Goal: Task Accomplishment & Management: Use online tool/utility

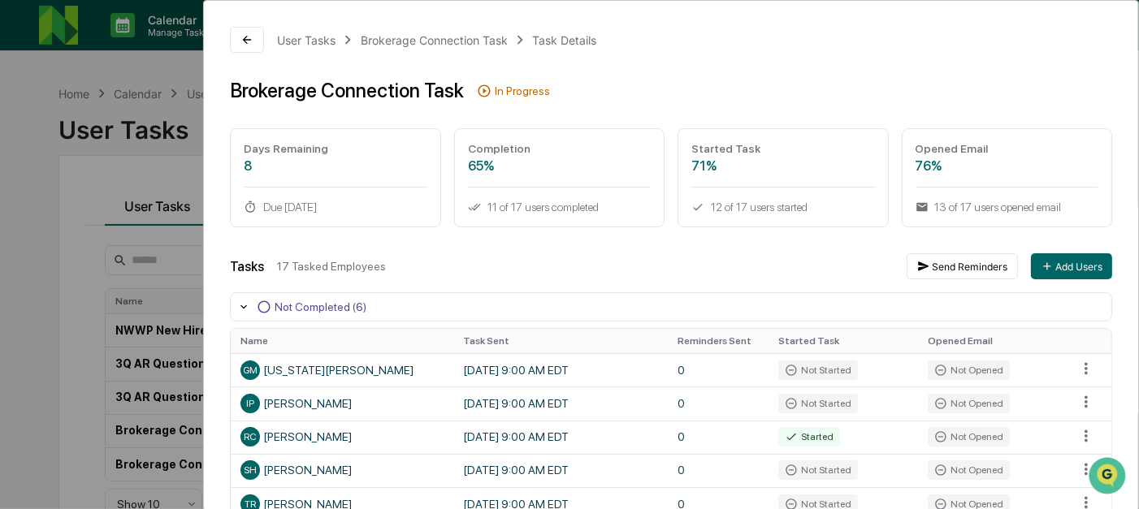
scroll to position [101, 0]
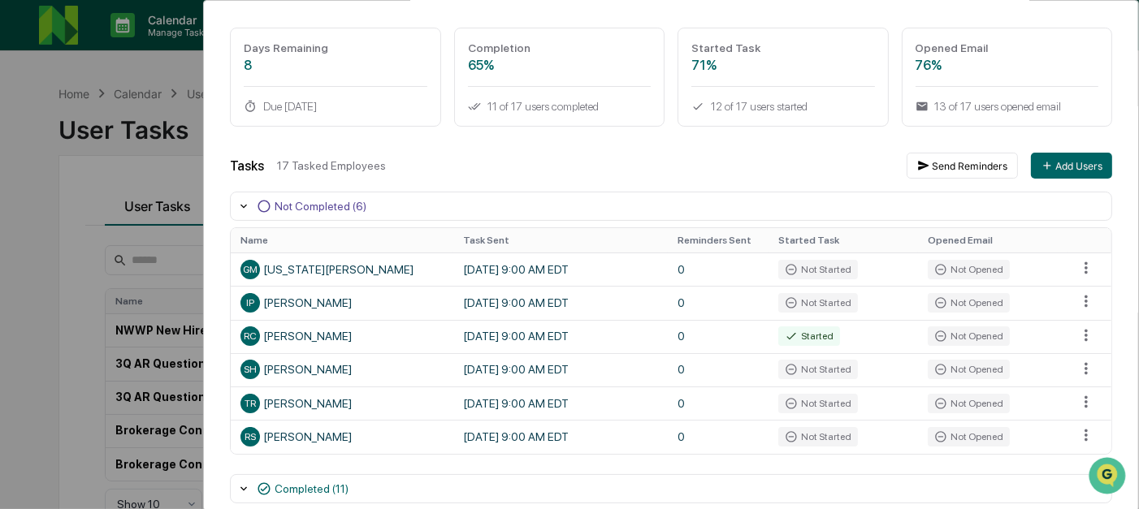
click at [118, 211] on div "User Tasks Brokerage Connection Task Task Details Brokerage Connection Task In …" at bounding box center [569, 254] width 1139 height 509
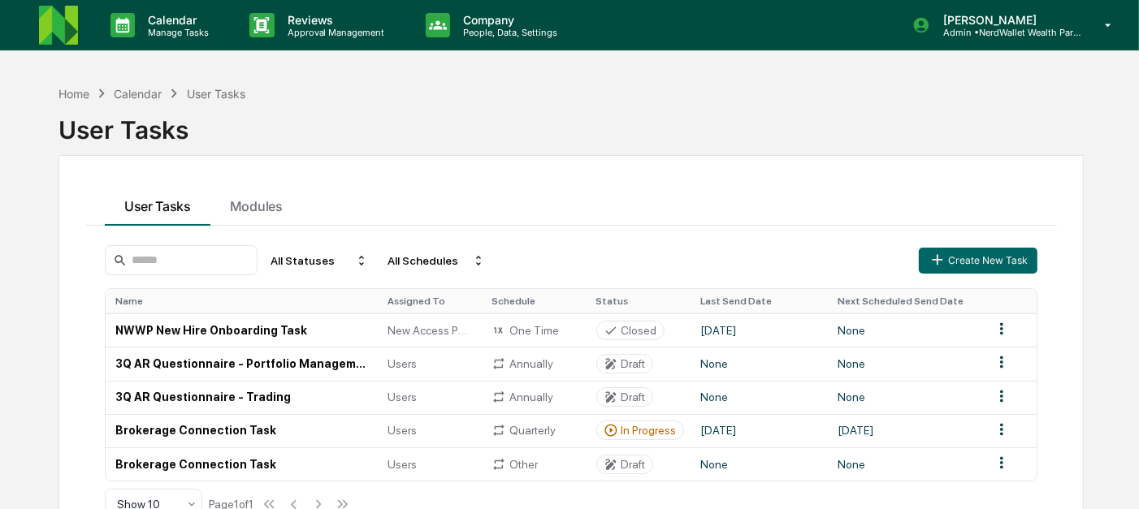
scroll to position [76, 0]
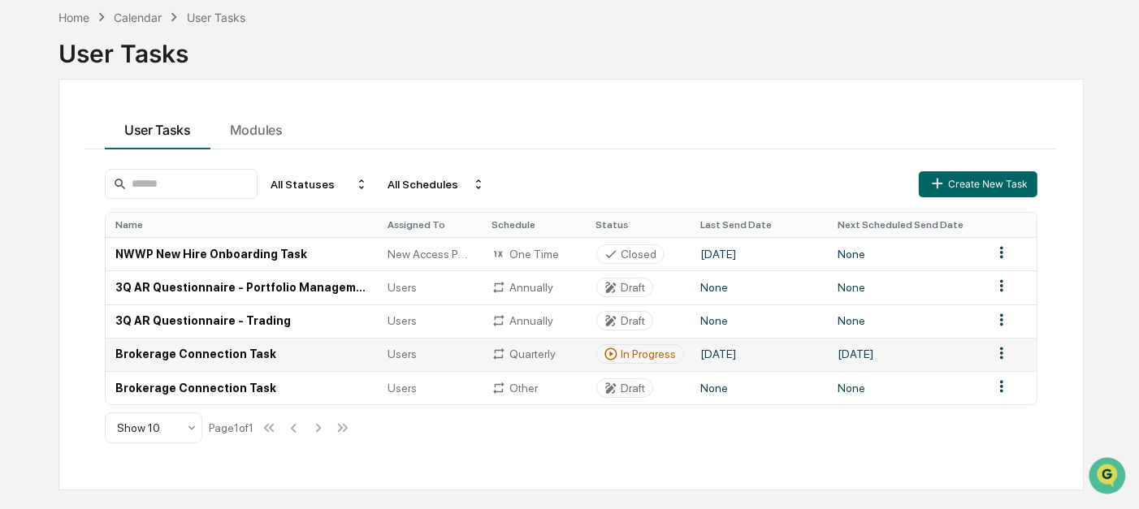
click at [314, 351] on td "Brokerage Connection Task" at bounding box center [242, 354] width 272 height 33
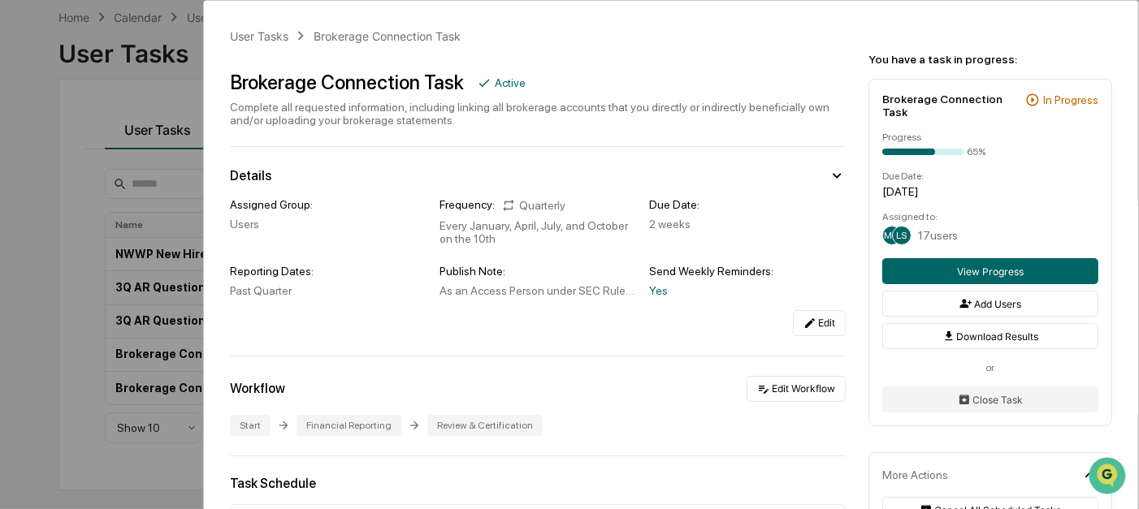
click at [178, 181] on div "User Tasks Brokerage Connection Task Brokerage Connection Task Active Complete …" at bounding box center [569, 254] width 1139 height 509
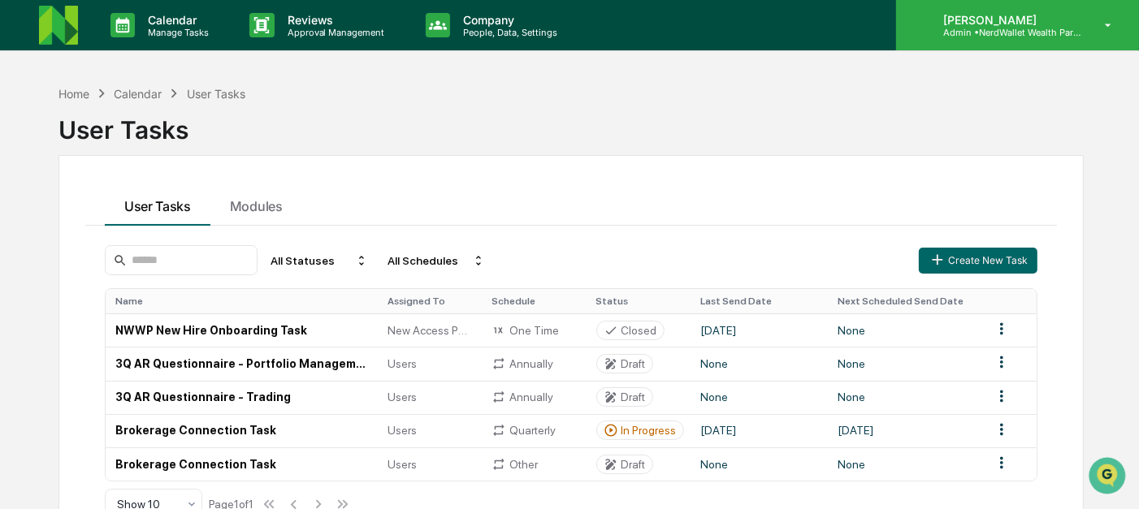
click at [1013, 35] on p "Admin • NerdWallet Wealth Partners" at bounding box center [1005, 32] width 151 height 11
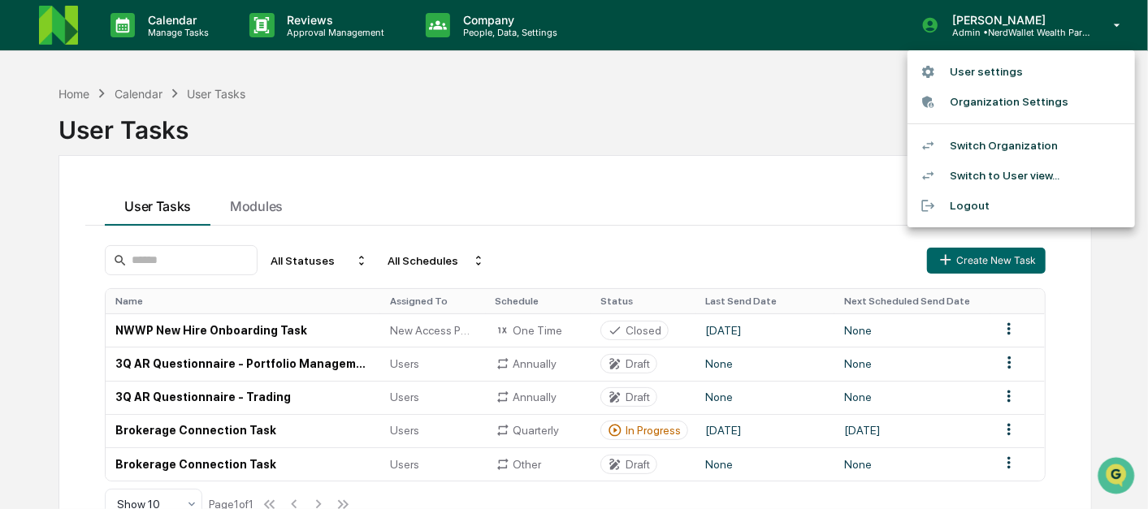
click at [1003, 146] on li "Switch Organization" at bounding box center [1022, 146] width 228 height 30
